Goal: Information Seeking & Learning: Find specific page/section

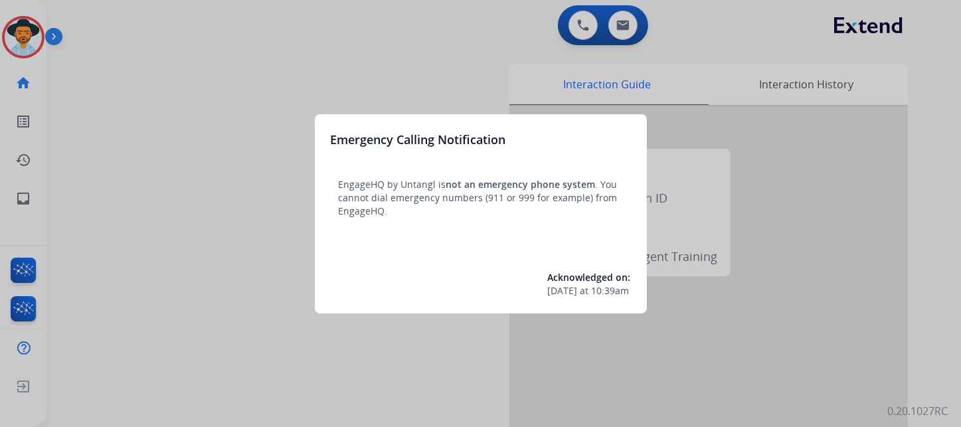
click at [943, 179] on div at bounding box center [480, 213] width 961 height 427
click at [627, 26] on div at bounding box center [480, 213] width 961 height 427
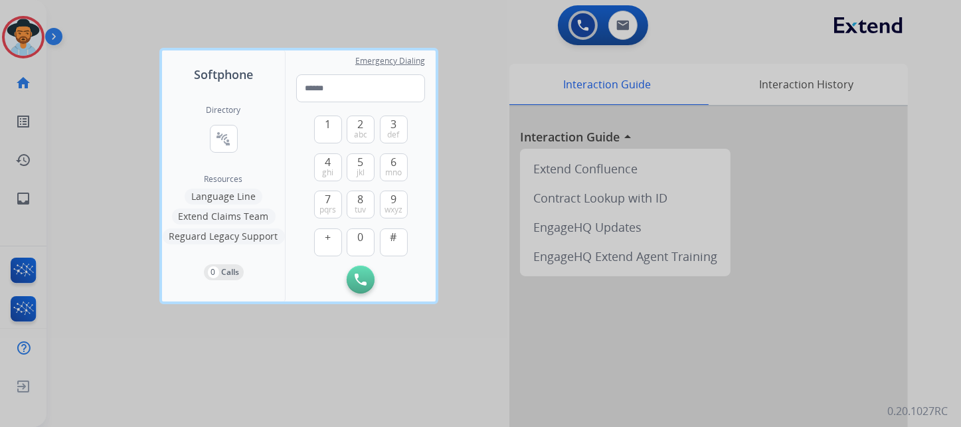
click at [948, 215] on div at bounding box center [480, 213] width 961 height 427
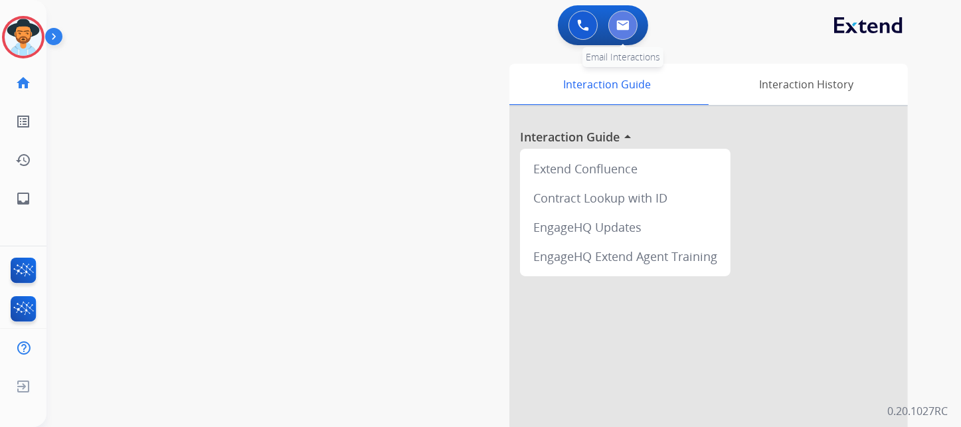
click at [622, 26] on img at bounding box center [622, 25] width 13 height 11
select select "**********"
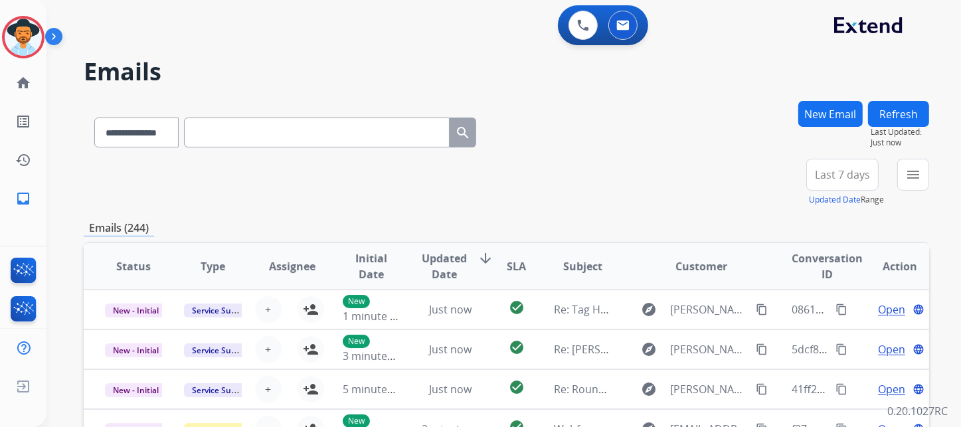
click at [863, 172] on span "Last 7 days" at bounding box center [842, 174] width 55 height 5
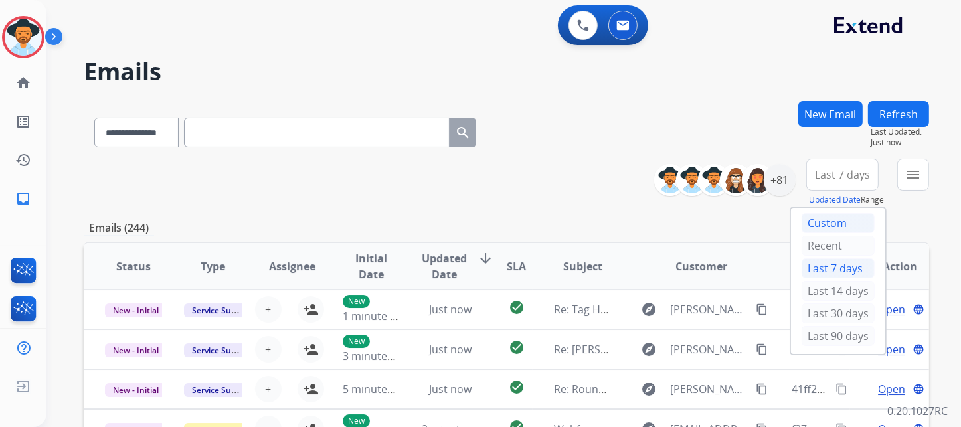
click at [846, 217] on div "Custom" at bounding box center [838, 223] width 73 height 20
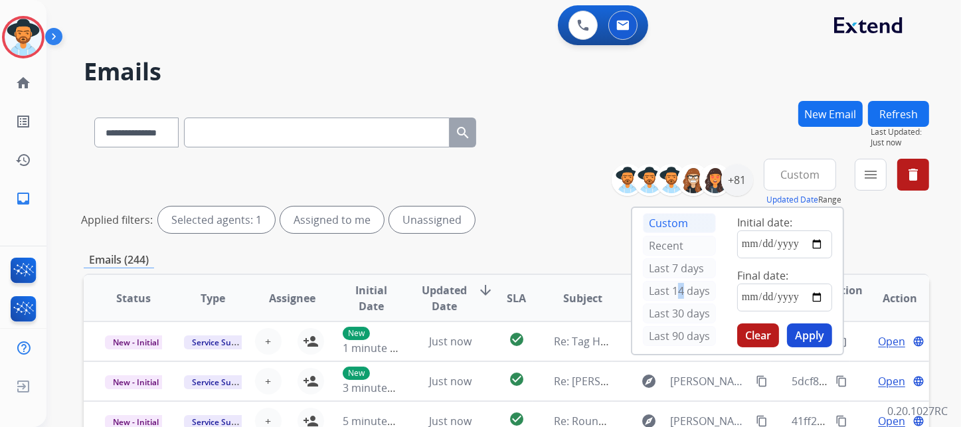
click at [659, 300] on div "Last 14 days" at bounding box center [679, 292] width 73 height 23
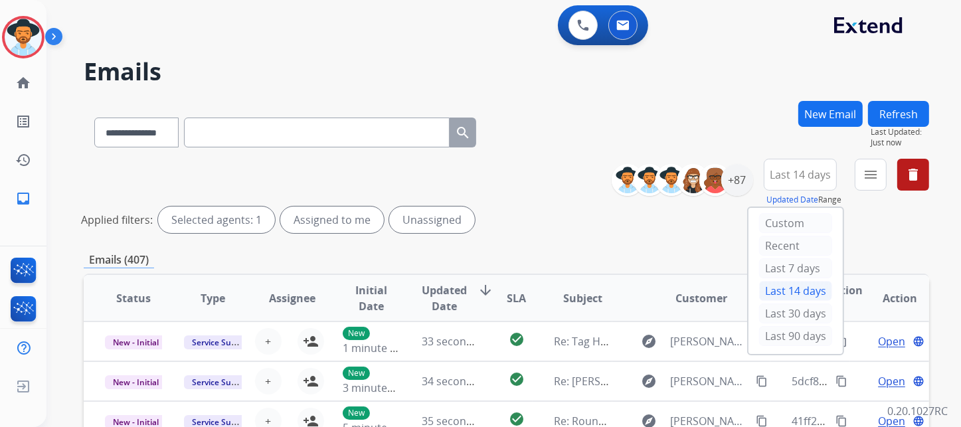
click at [859, 205] on div "menu Type Claims Adjudication Customer Support Escalation Service Support Shipp…" at bounding box center [871, 183] width 32 height 48
click at [869, 177] on mat-icon "menu" at bounding box center [871, 175] width 16 height 16
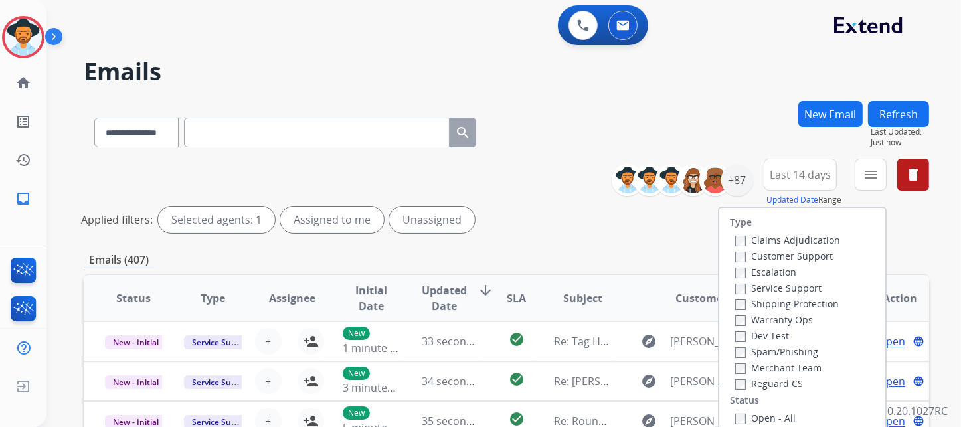
click at [804, 252] on label "Customer Support" at bounding box center [784, 256] width 98 height 13
click at [794, 302] on label "Shipping Protection" at bounding box center [787, 304] width 104 height 13
click at [781, 385] on label "Reguard CS" at bounding box center [769, 383] width 68 height 13
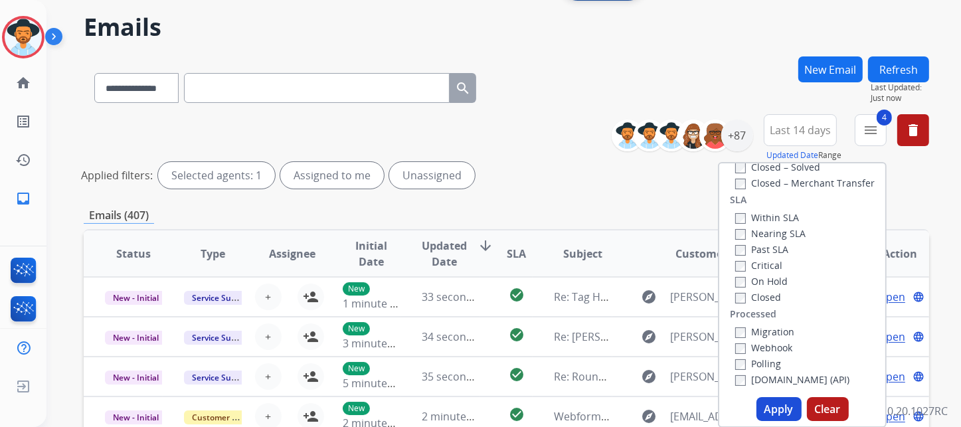
scroll to position [66, 0]
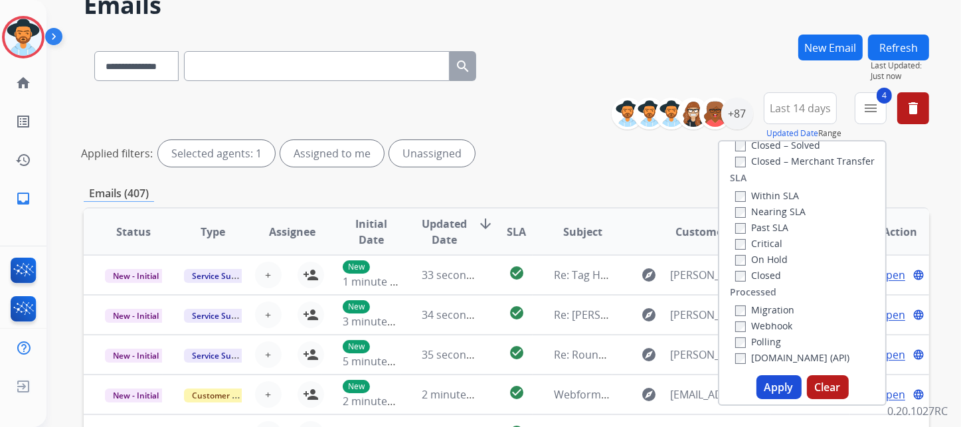
click at [775, 389] on button "Apply" at bounding box center [779, 387] width 45 height 24
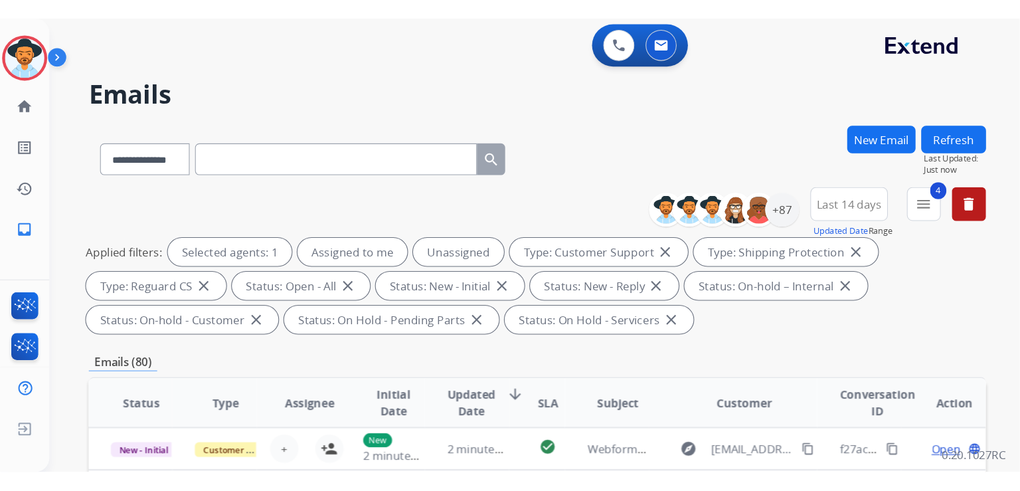
scroll to position [0, 0]
